Goal: Task Accomplishment & Management: Manage account settings

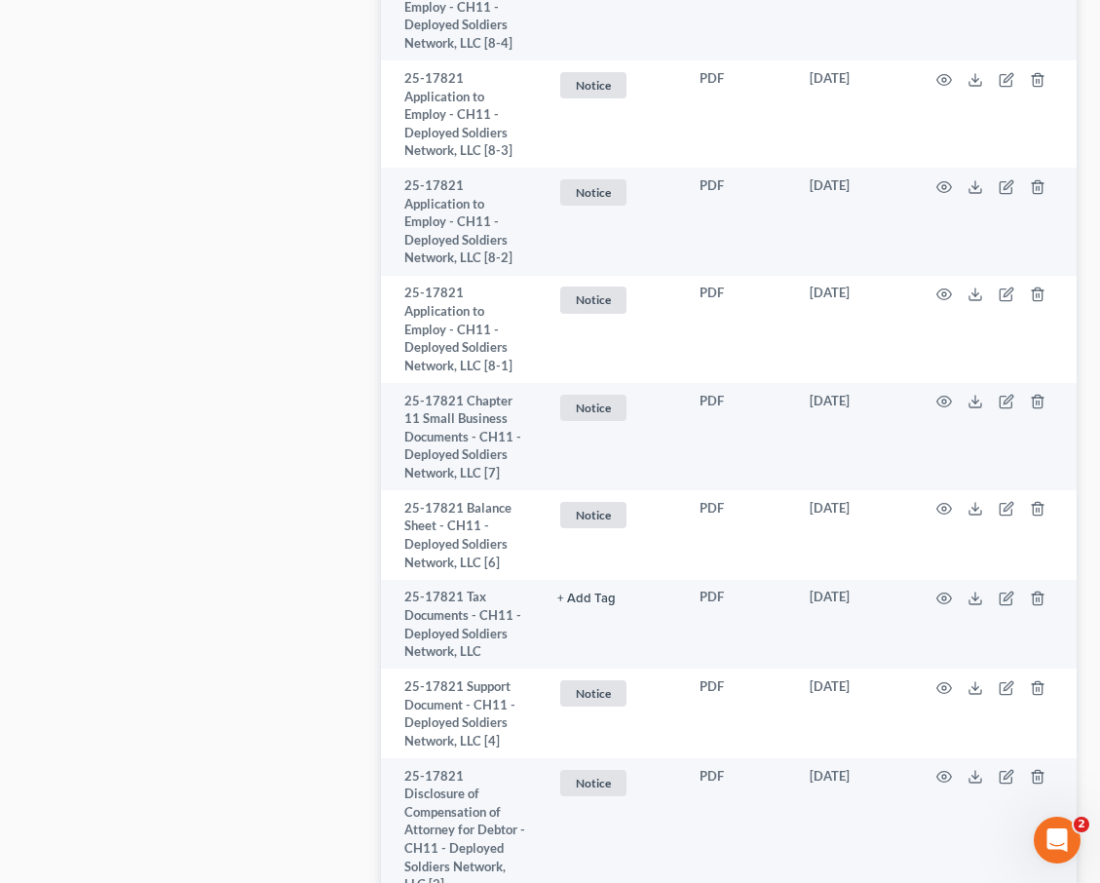
scroll to position [6916, 0]
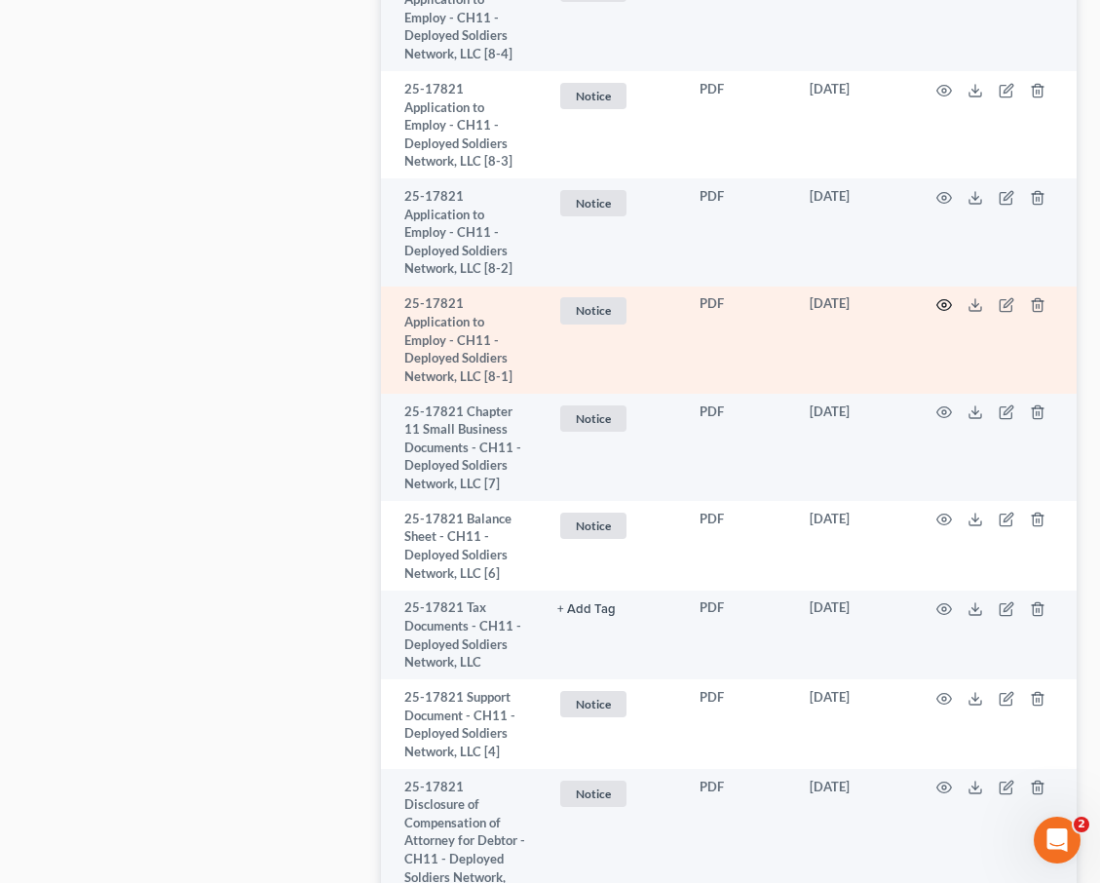
click at [725, 297] on icon "button" at bounding box center [945, 305] width 16 height 16
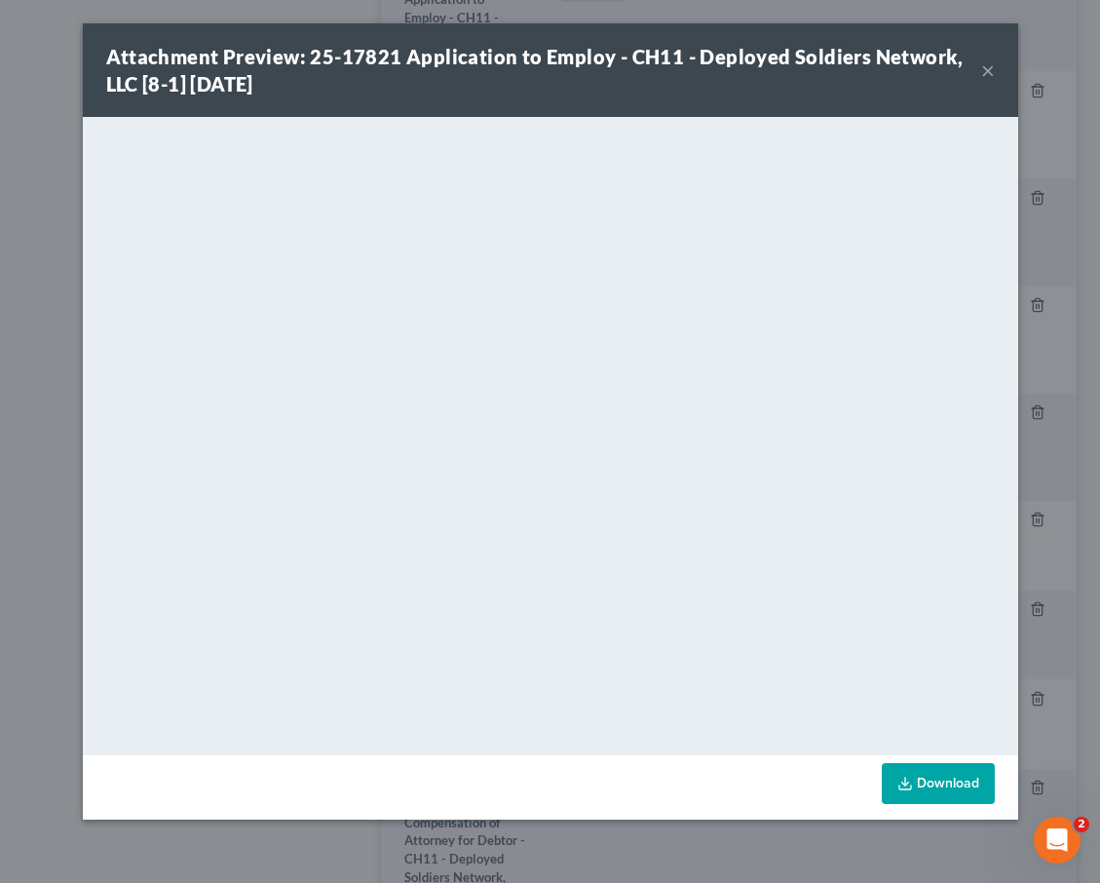
click at [725, 66] on button "×" at bounding box center [988, 69] width 14 height 23
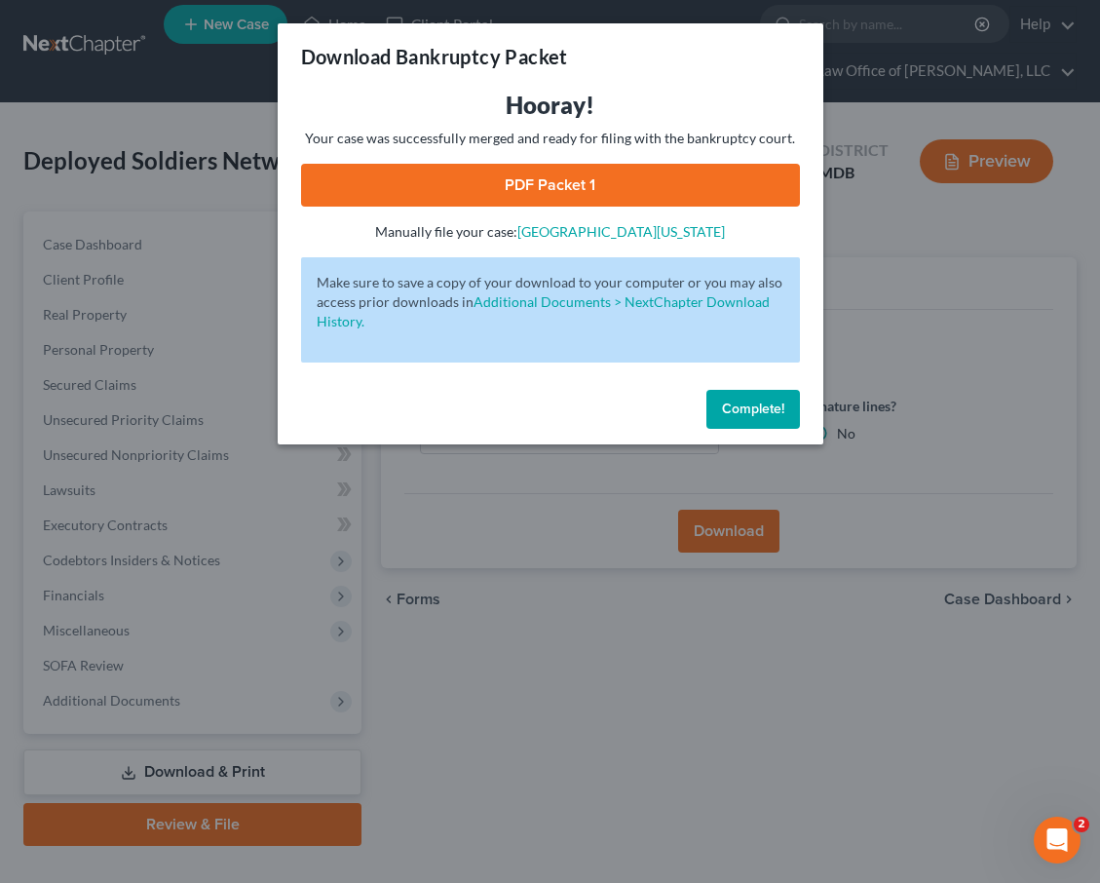
click at [743, 403] on span "Complete!" at bounding box center [753, 409] width 62 height 17
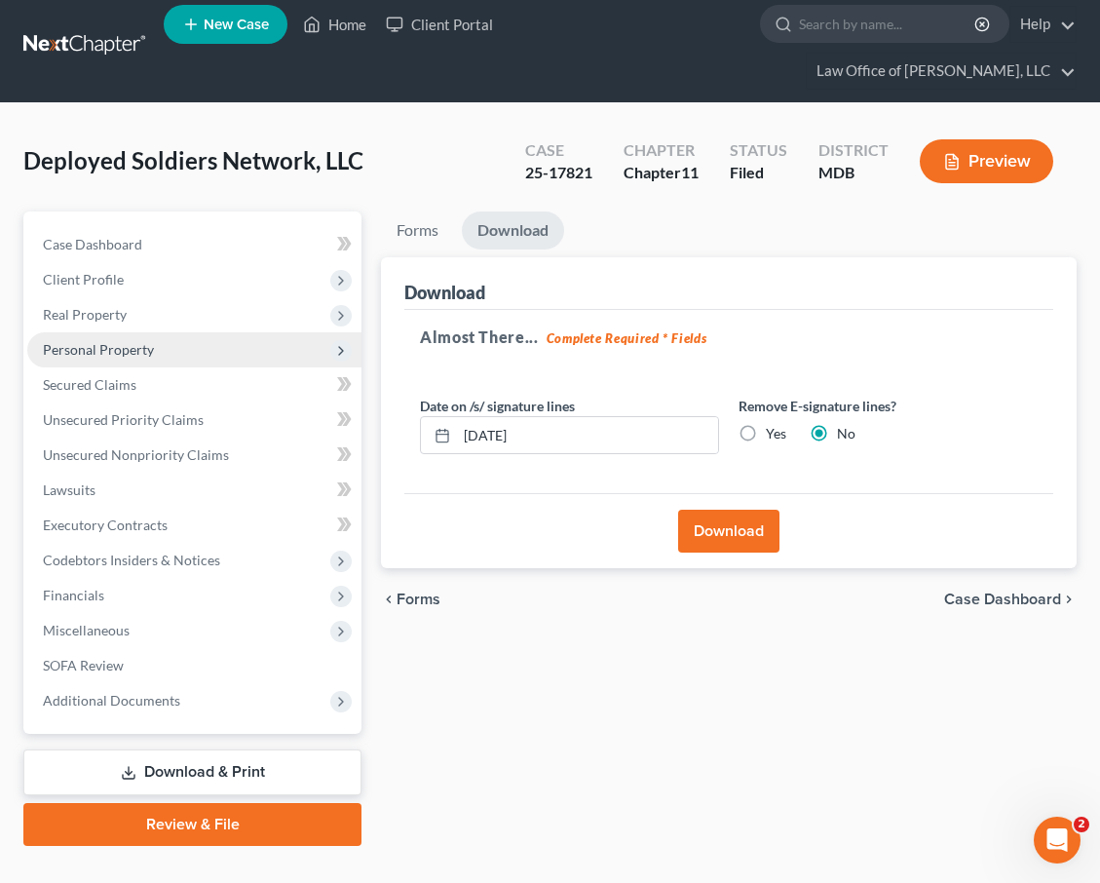
click at [75, 341] on span "Personal Property" at bounding box center [98, 349] width 111 height 17
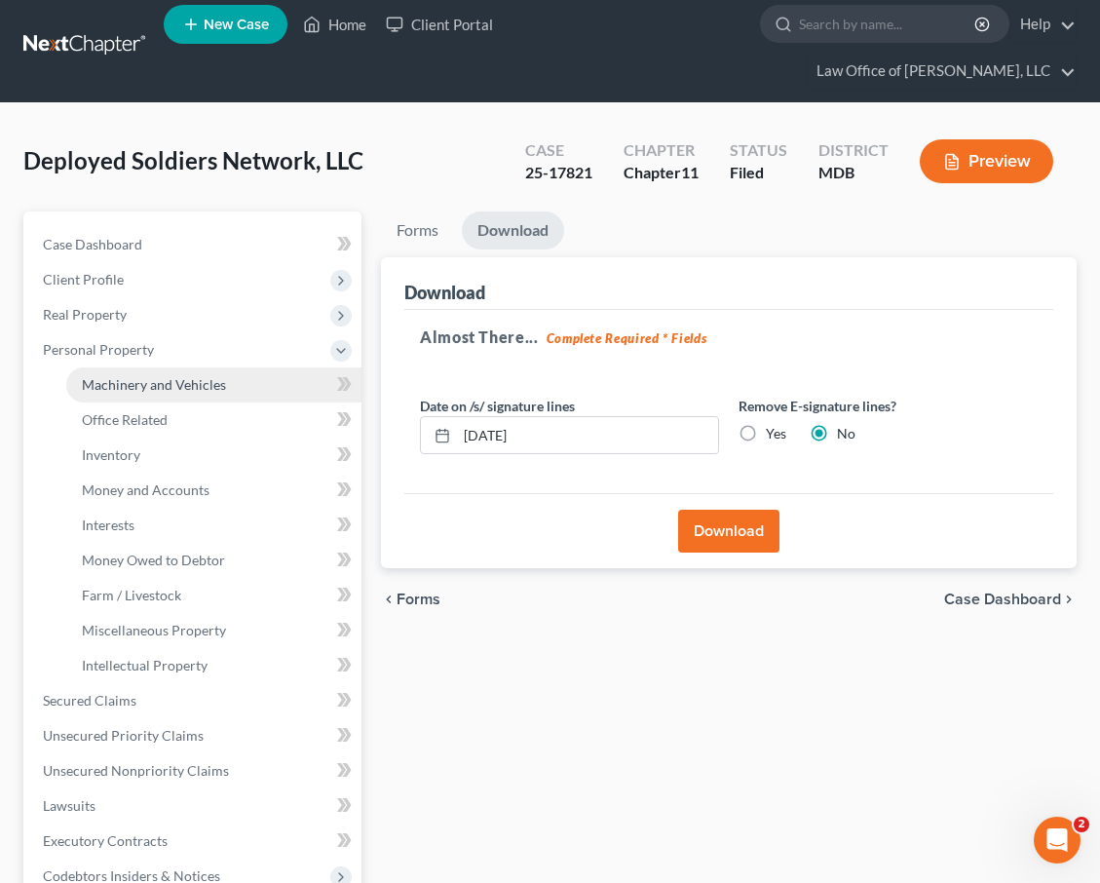
click at [103, 376] on span "Machinery and Vehicles" at bounding box center [154, 384] width 144 height 17
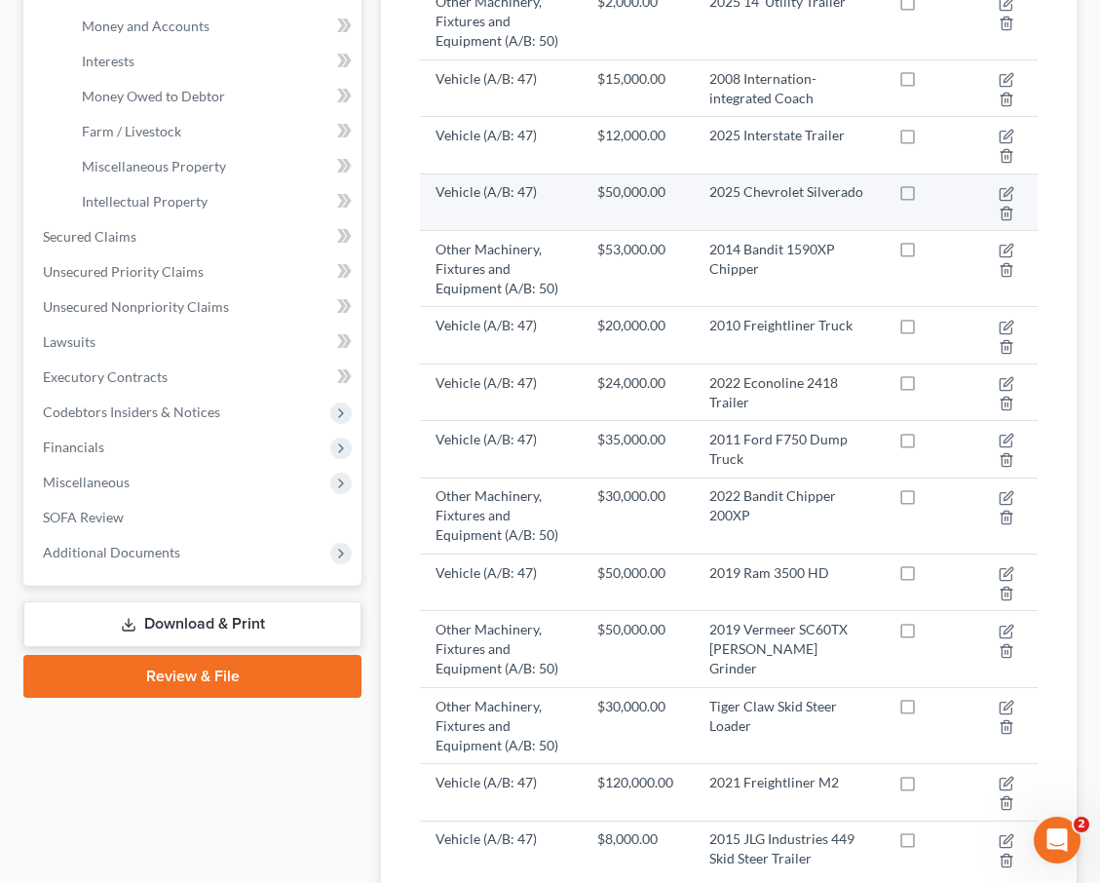
scroll to position [461, 0]
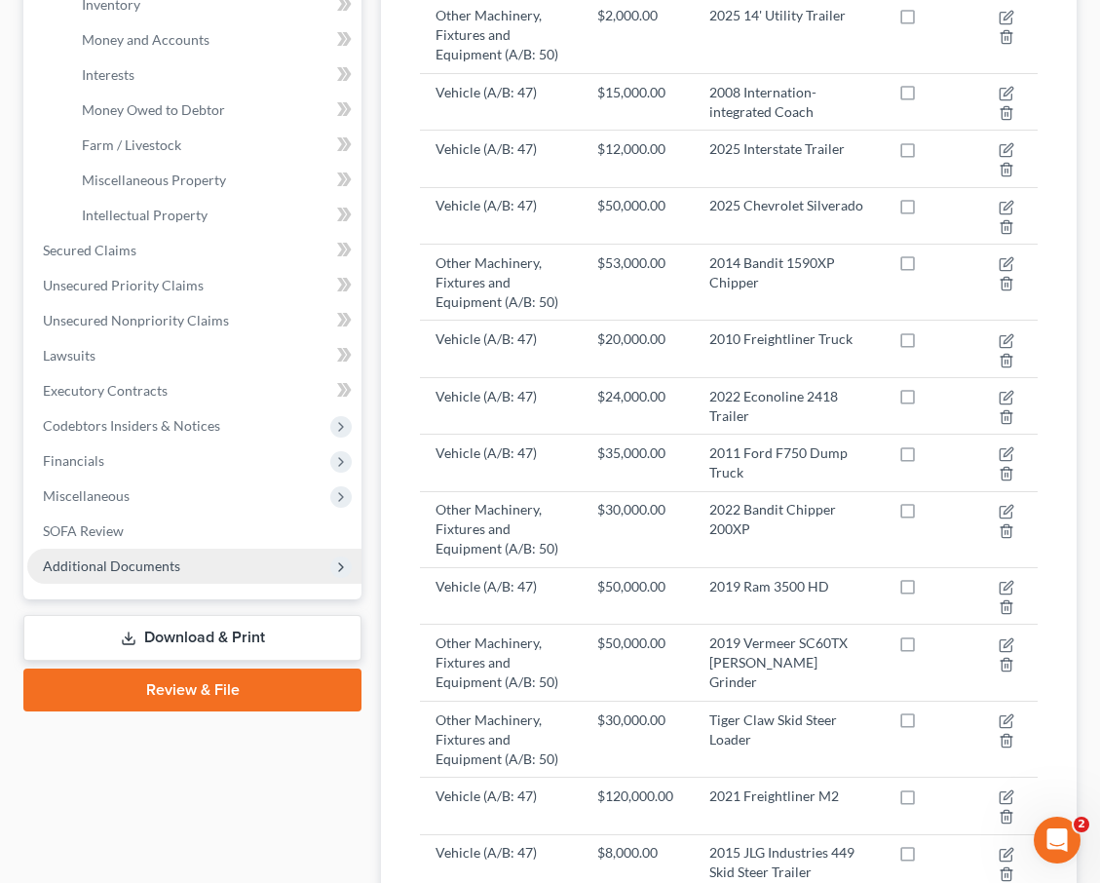
click at [105, 557] on span "Additional Documents" at bounding box center [111, 565] width 137 height 17
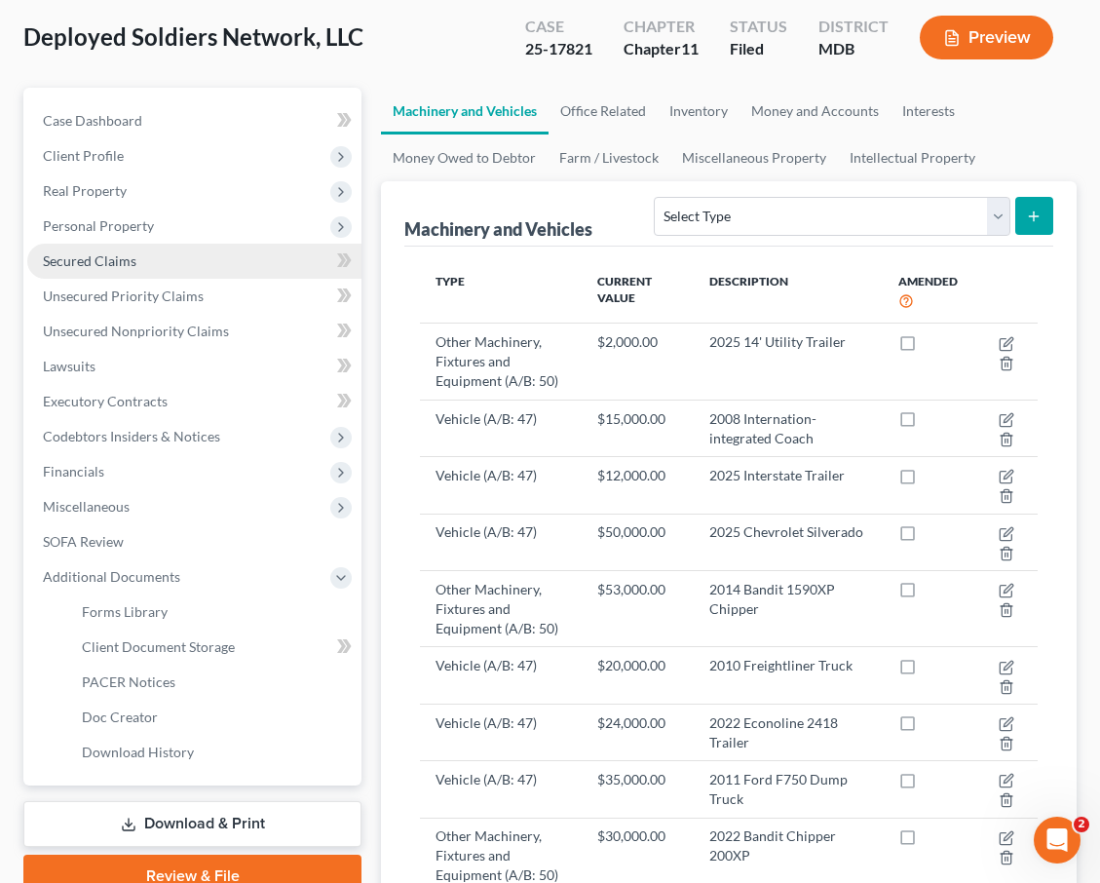
click at [85, 244] on link "Secured Claims" at bounding box center [194, 261] width 334 height 35
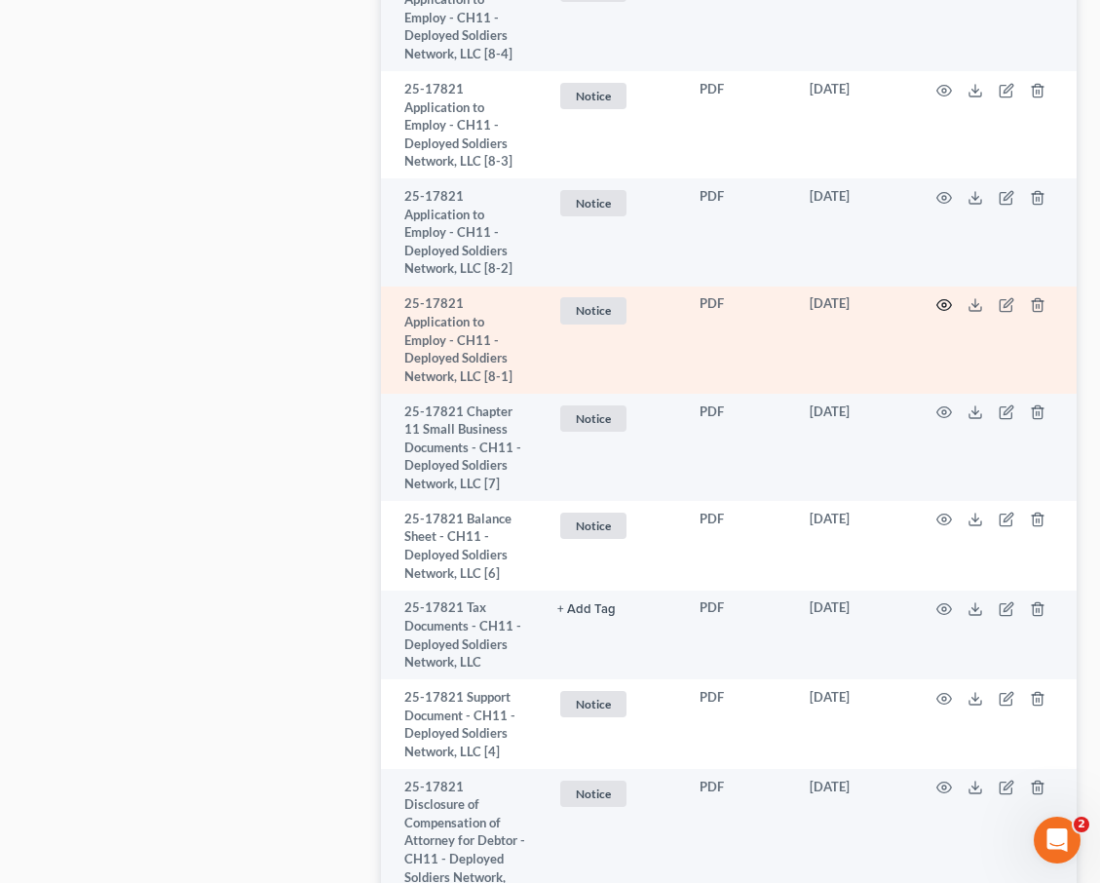
click at [939, 297] on icon "button" at bounding box center [945, 305] width 16 height 16
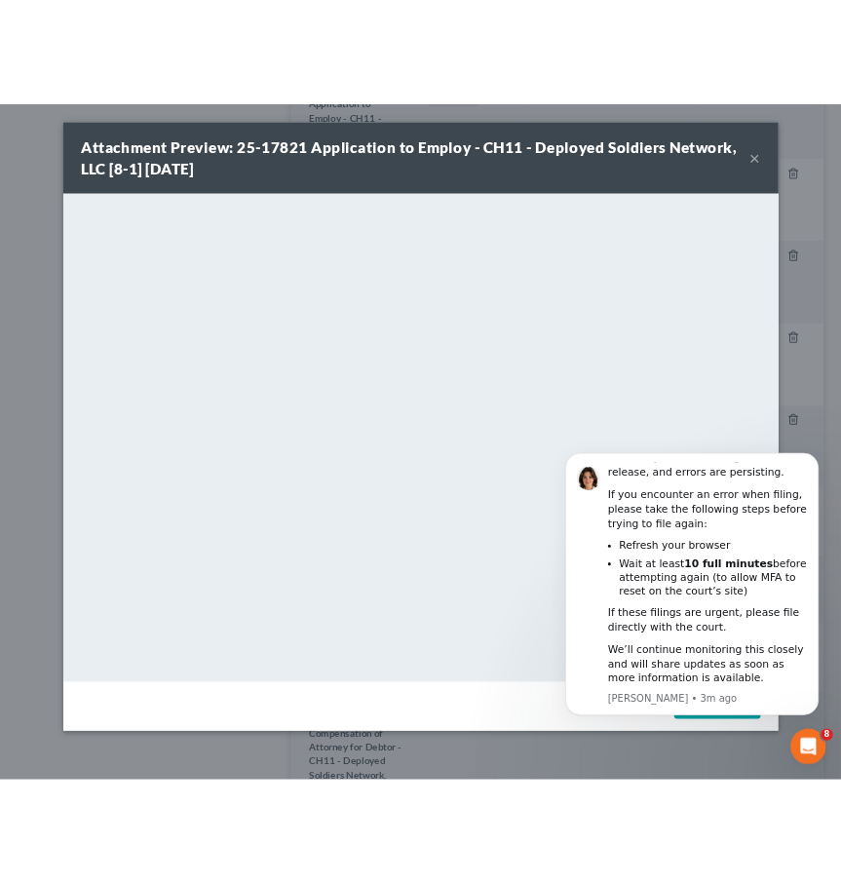
scroll to position [4627, 0]
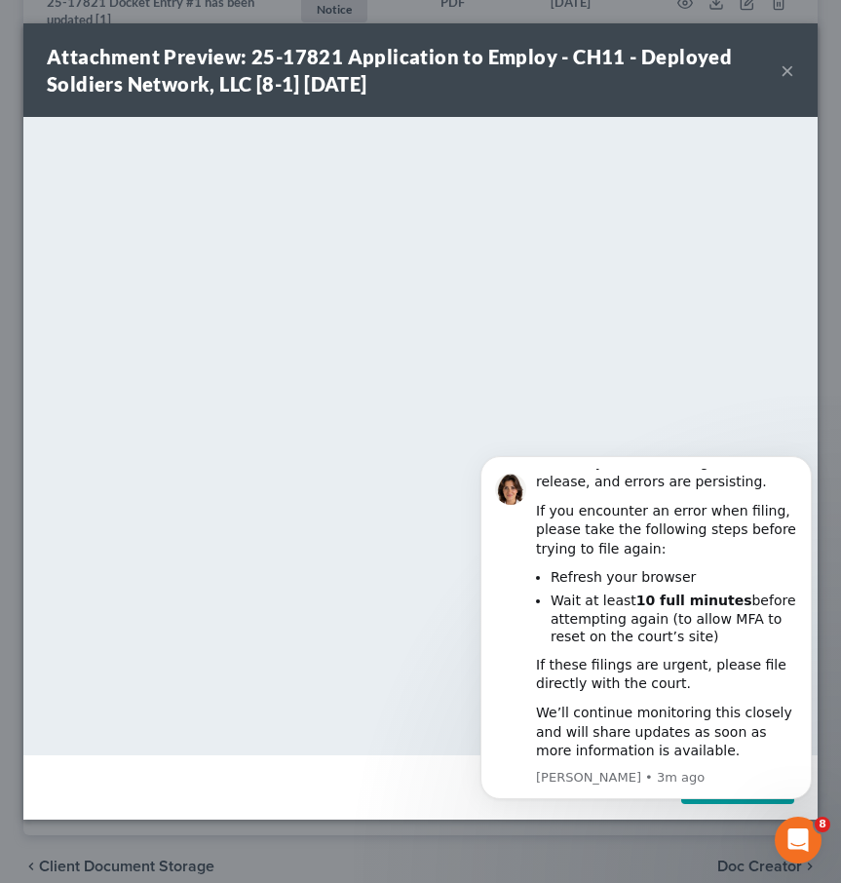
click at [785, 68] on button "×" at bounding box center [788, 69] width 14 height 23
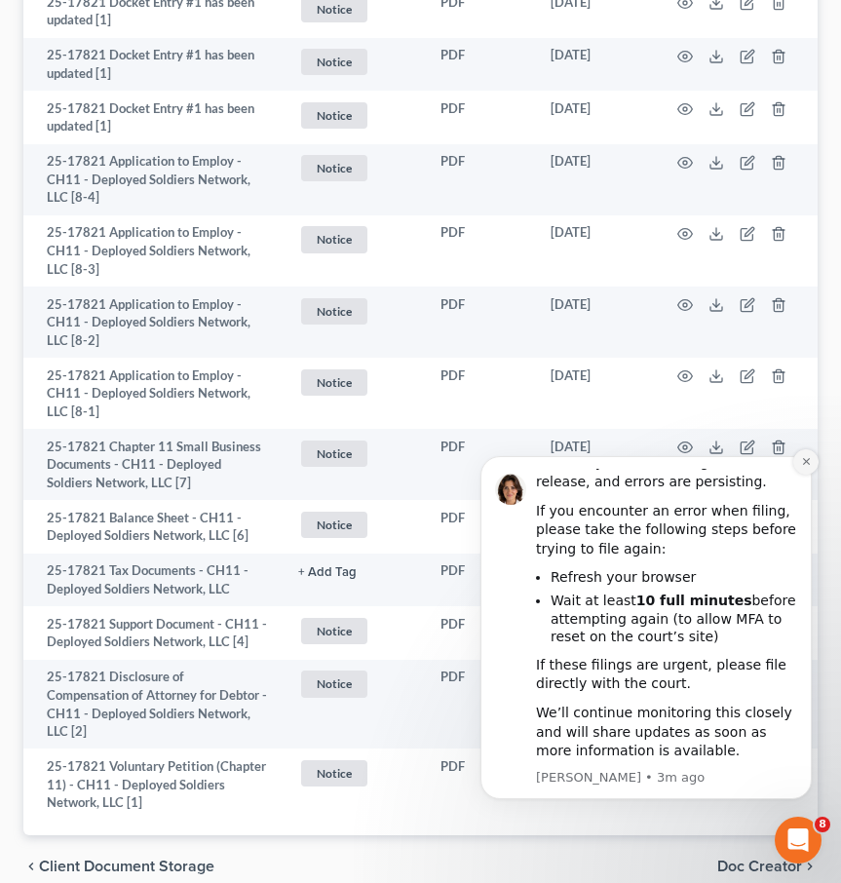
click at [801, 465] on icon "Dismiss notification" at bounding box center [806, 461] width 11 height 11
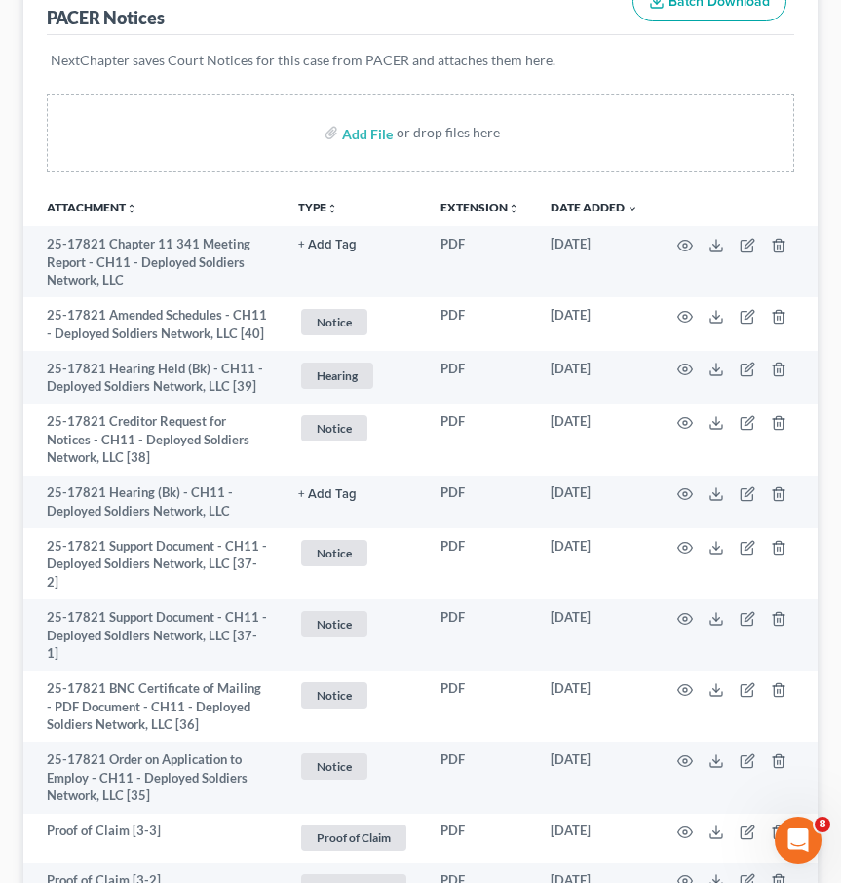
scroll to position [496, 0]
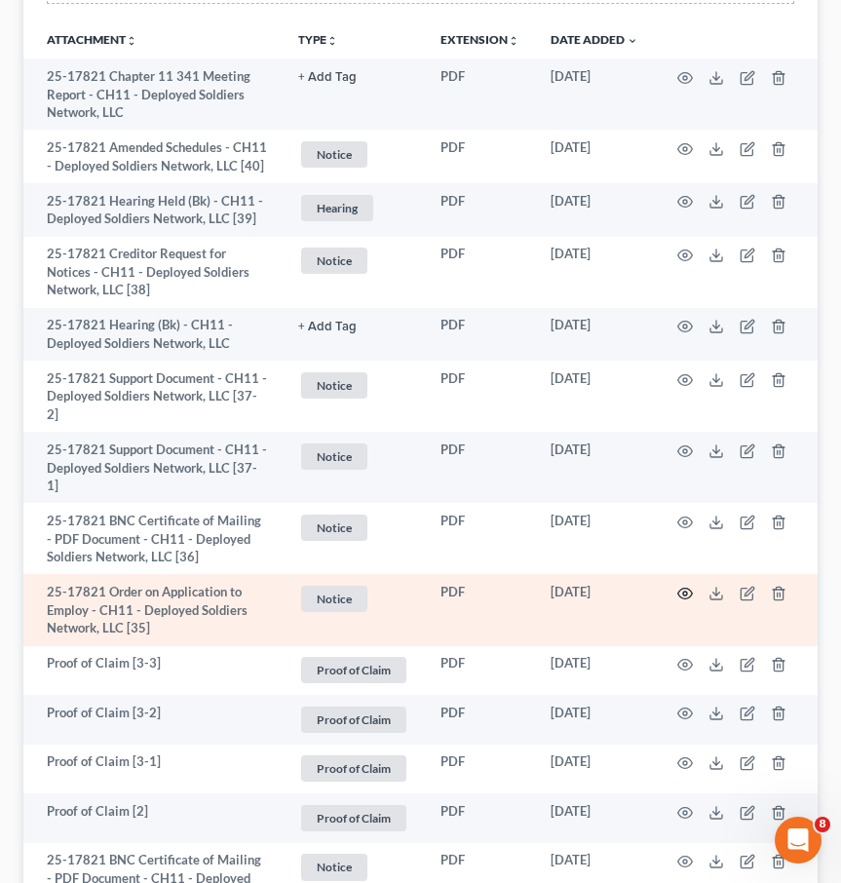
click at [688, 586] on icon "button" at bounding box center [685, 594] width 16 height 16
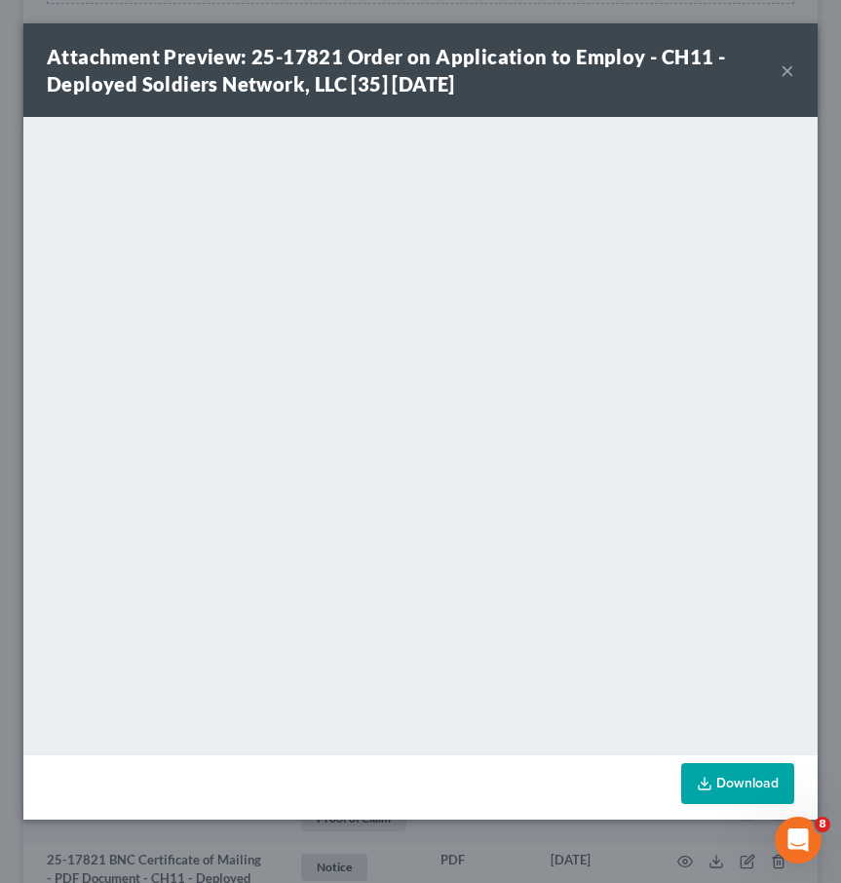
click at [784, 66] on button "×" at bounding box center [788, 69] width 14 height 23
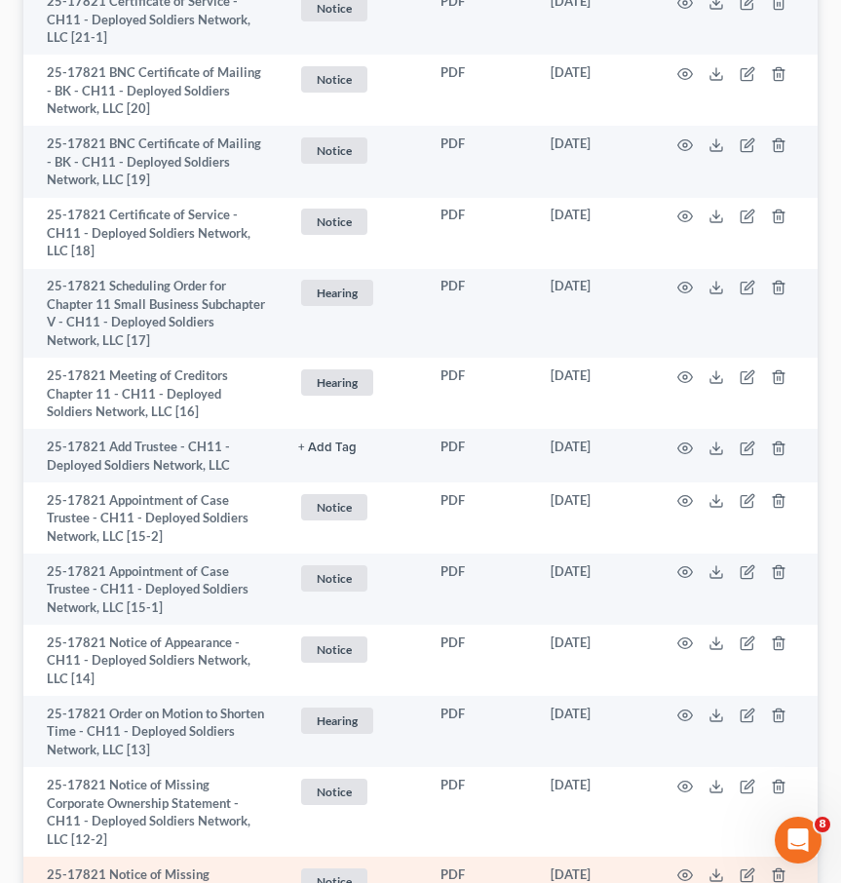
scroll to position [2854, 0]
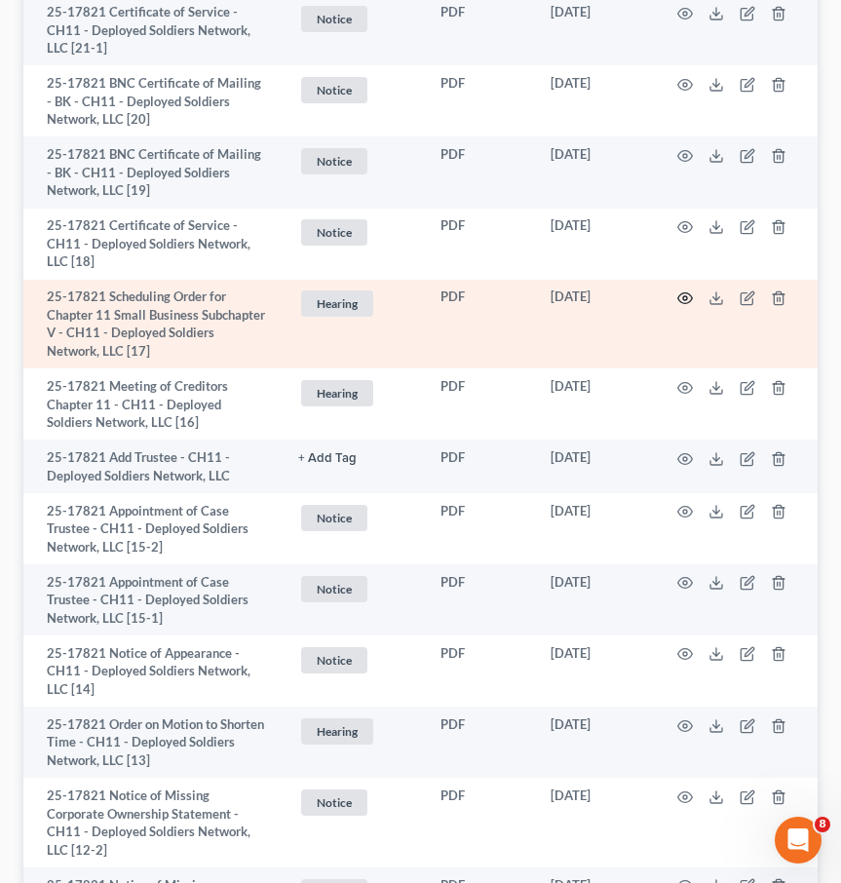
click at [681, 290] on icon "button" at bounding box center [685, 298] width 16 height 16
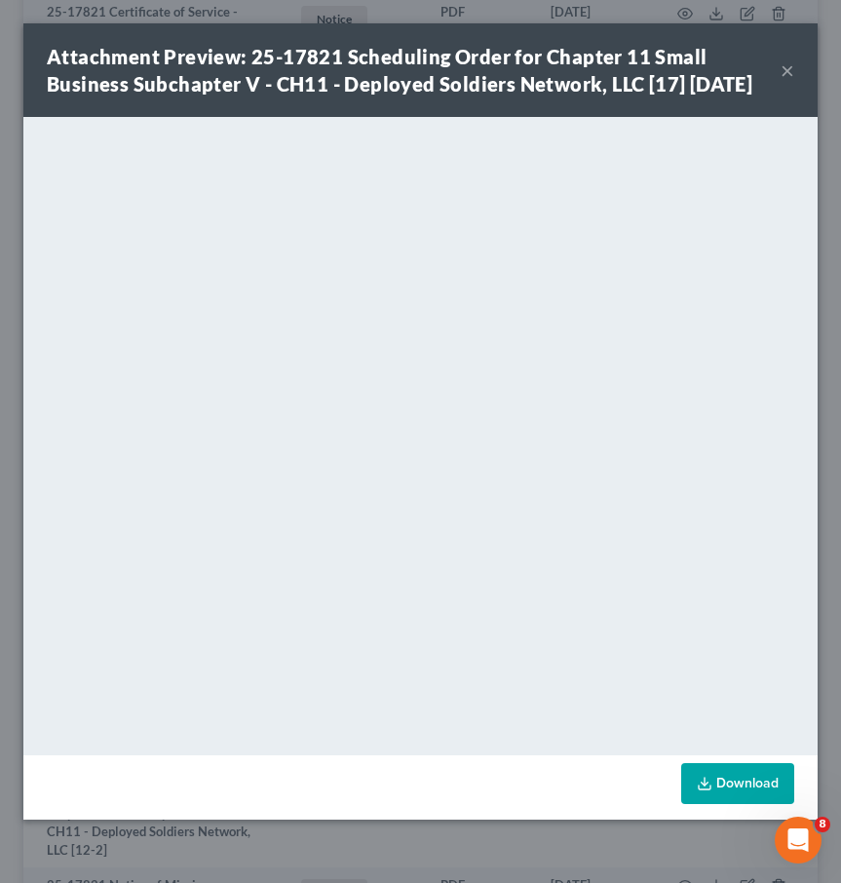
click at [787, 82] on button "×" at bounding box center [788, 69] width 14 height 23
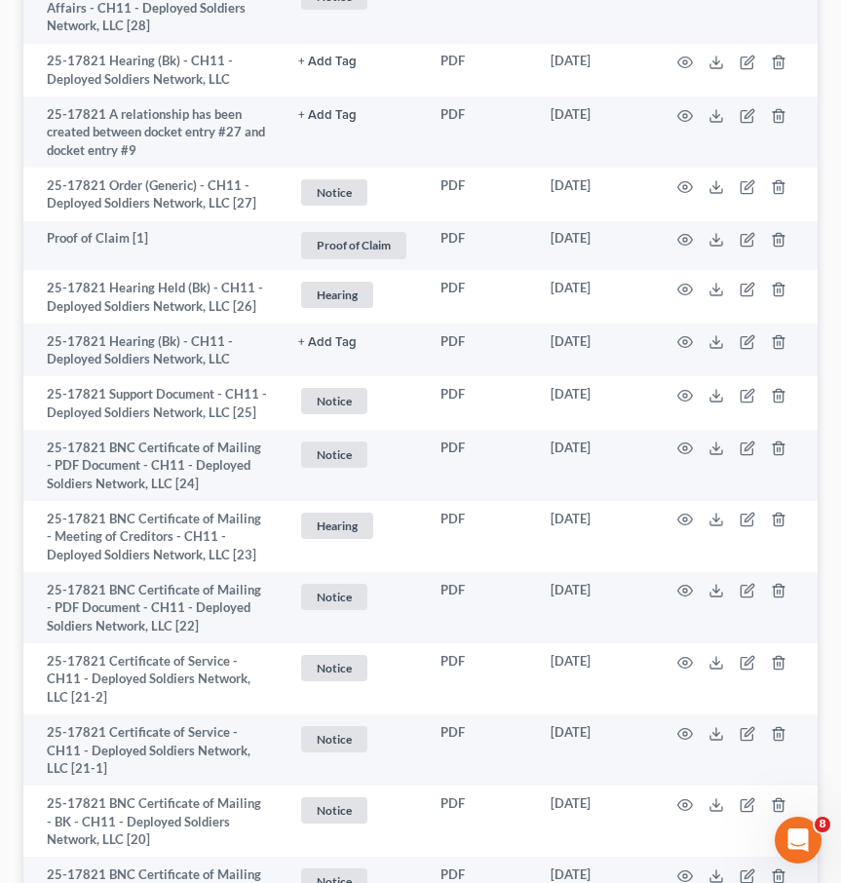
scroll to position [2126, 0]
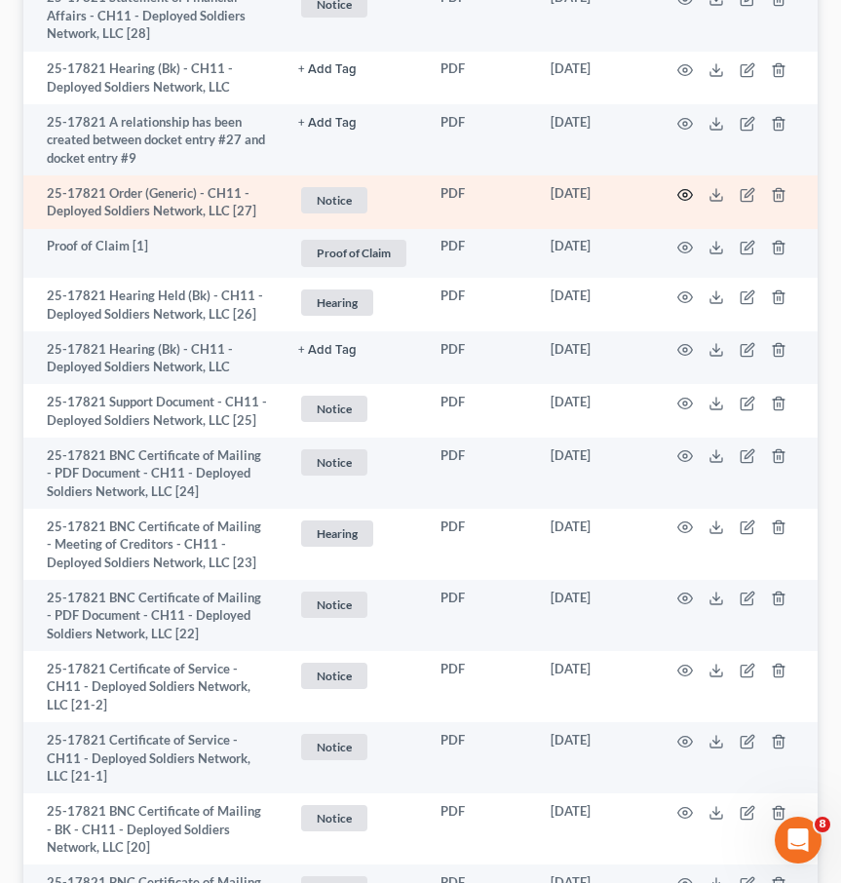
click at [683, 189] on icon "button" at bounding box center [685, 194] width 15 height 11
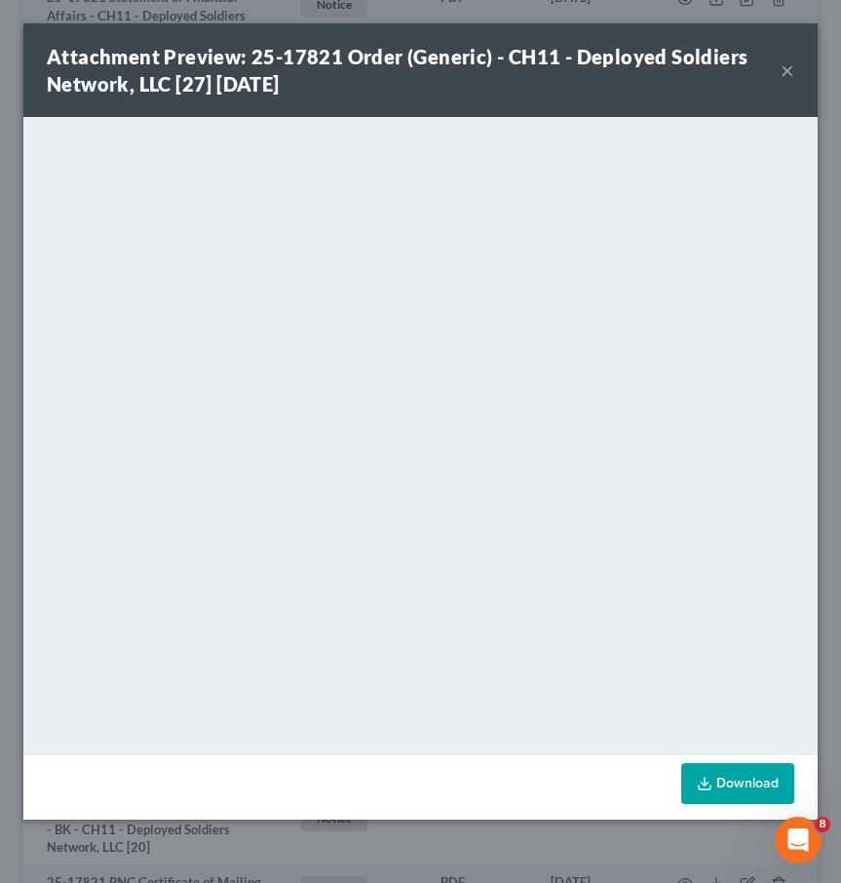
click at [793, 74] on button "×" at bounding box center [788, 69] width 14 height 23
click at [793, 74] on div "Attachment Preview: 25-17821 Order (Generic) - CH11 - Deployed Soldiers Network…" at bounding box center [420, 70] width 794 height 94
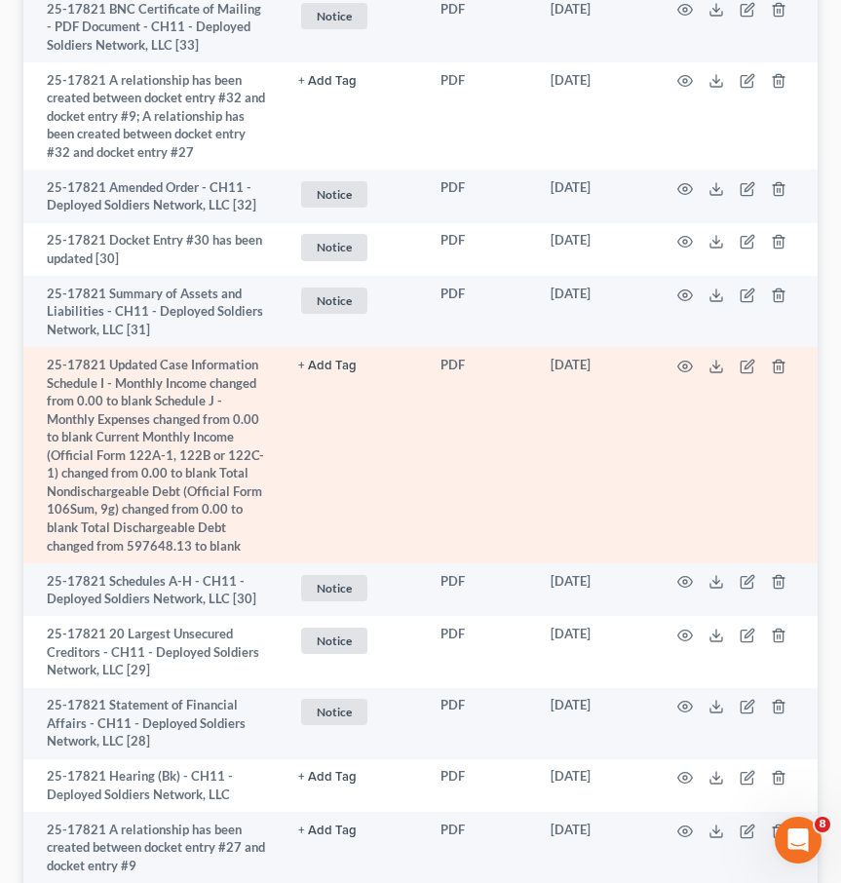
scroll to position [1431, 0]
